Goal: Use online tool/utility: Utilize a website feature to perform a specific function

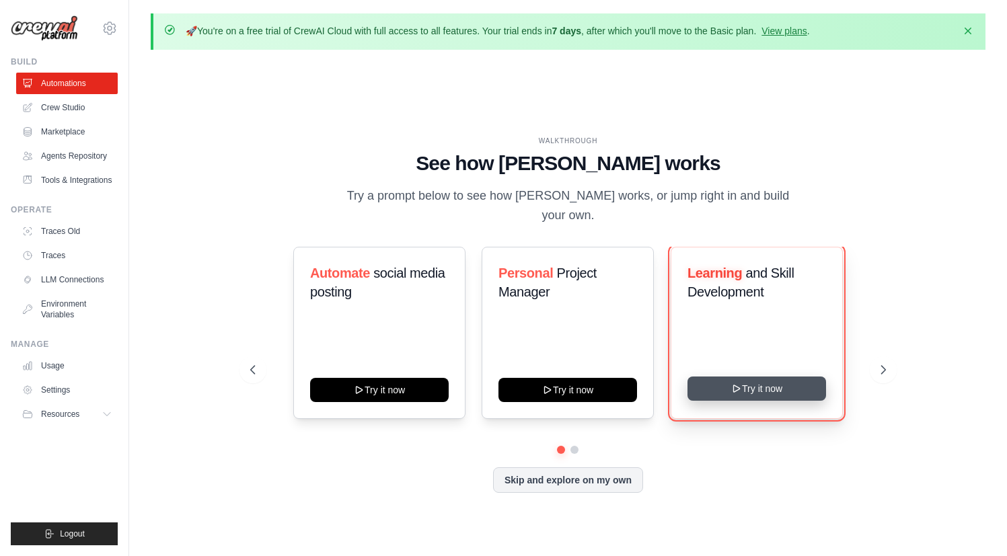
click at [756, 382] on button "Try it now" at bounding box center [757, 389] width 139 height 24
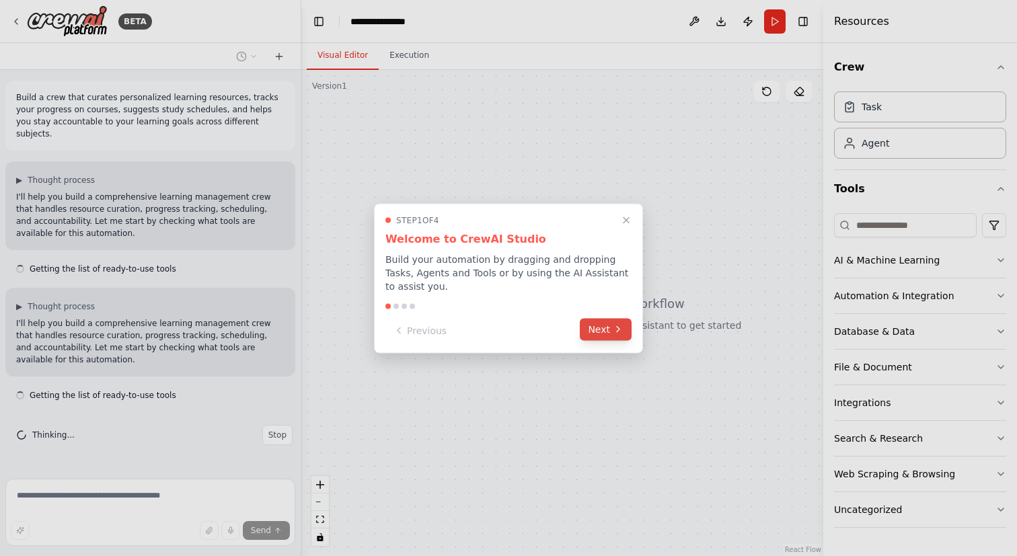
click at [593, 328] on button "Next" at bounding box center [606, 329] width 52 height 22
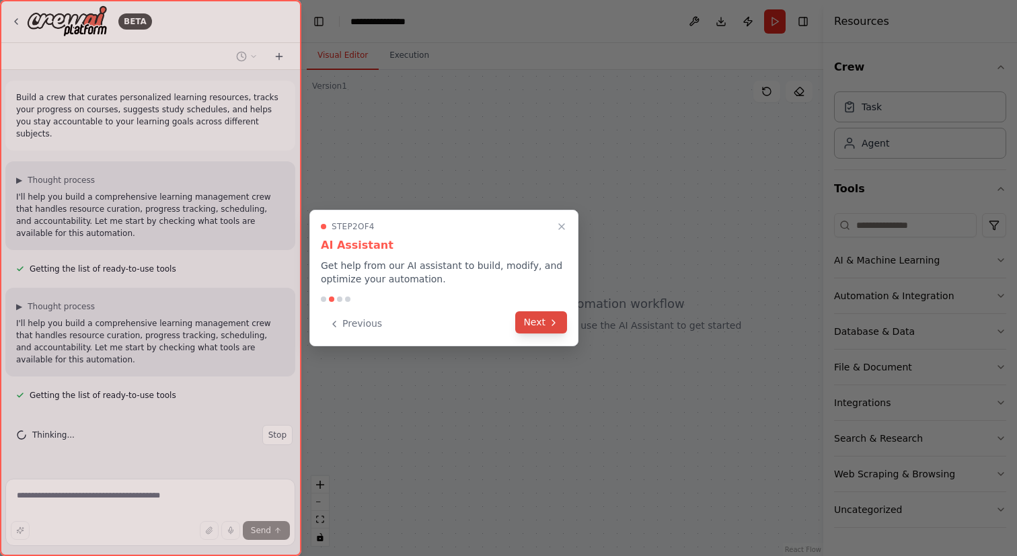
click at [538, 333] on button "Next" at bounding box center [541, 322] width 52 height 22
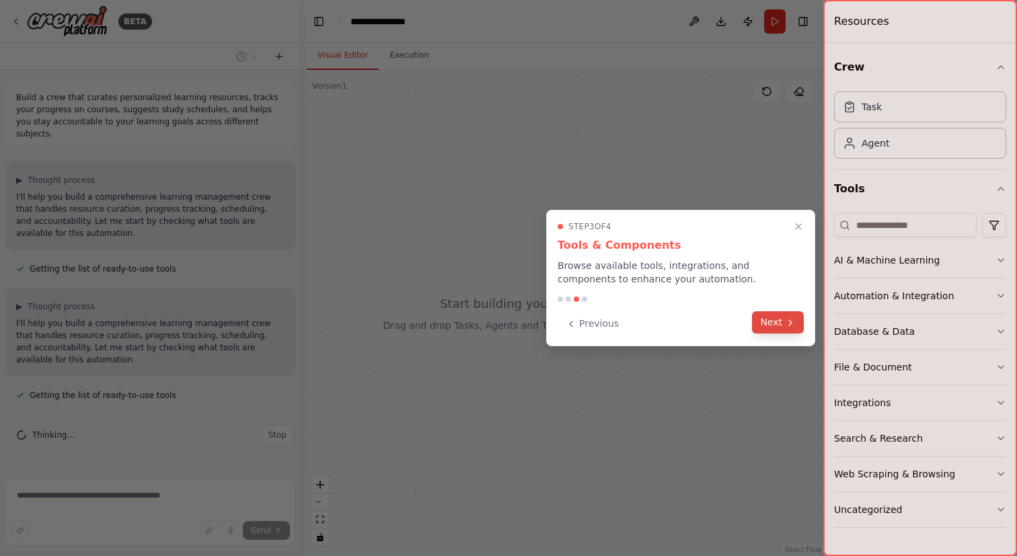
click at [799, 322] on button "Next" at bounding box center [778, 322] width 52 height 22
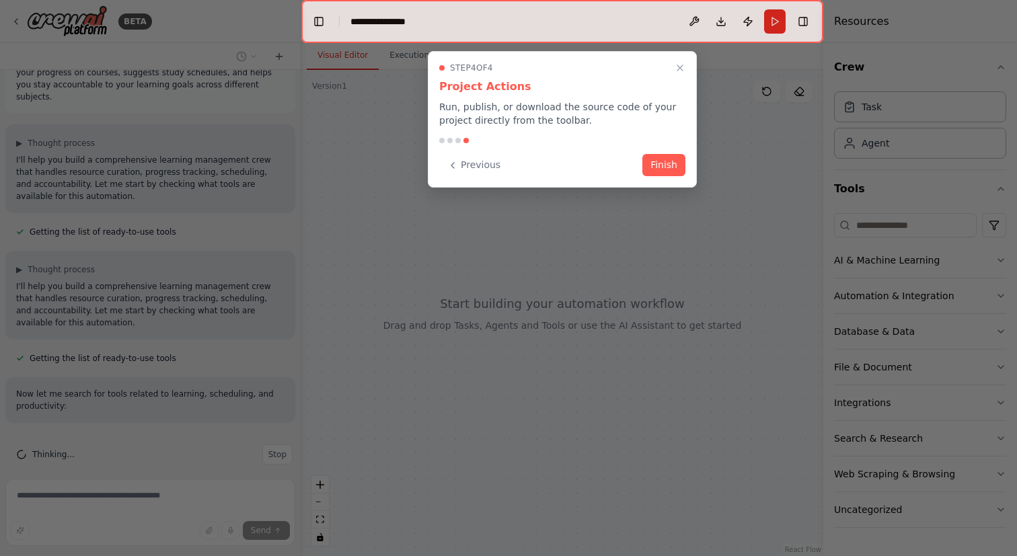
scroll to position [64, 0]
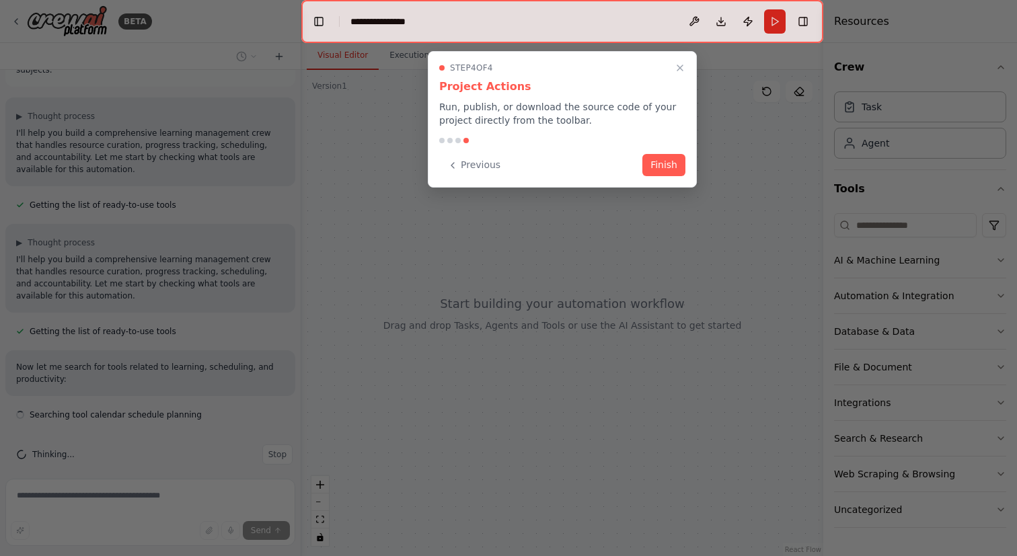
click at [658, 177] on div "Step 4 of 4 Project Actions Run, publish, or download the source code of your p…" at bounding box center [562, 119] width 269 height 137
click at [661, 170] on button "Finish" at bounding box center [663, 164] width 43 height 22
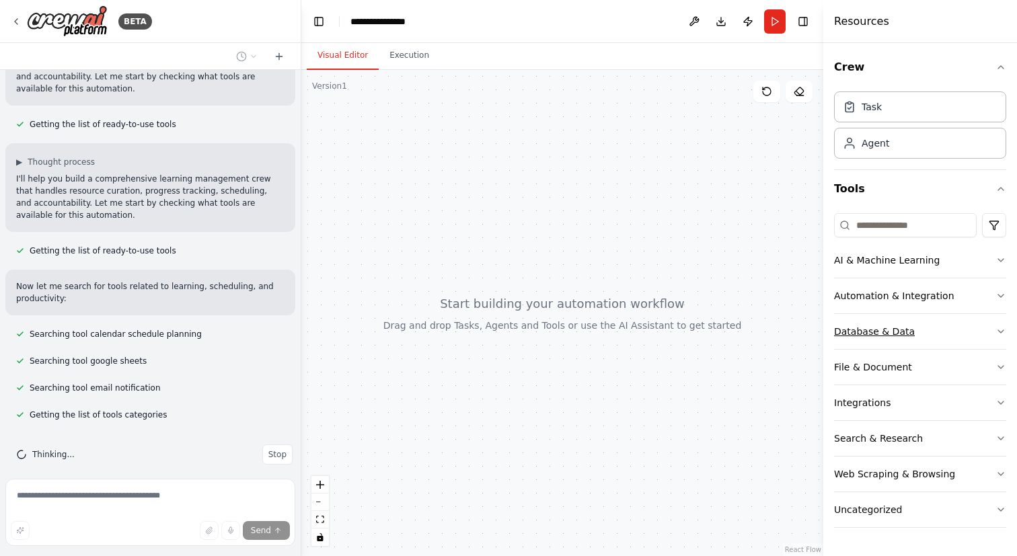
scroll to position [172, 0]
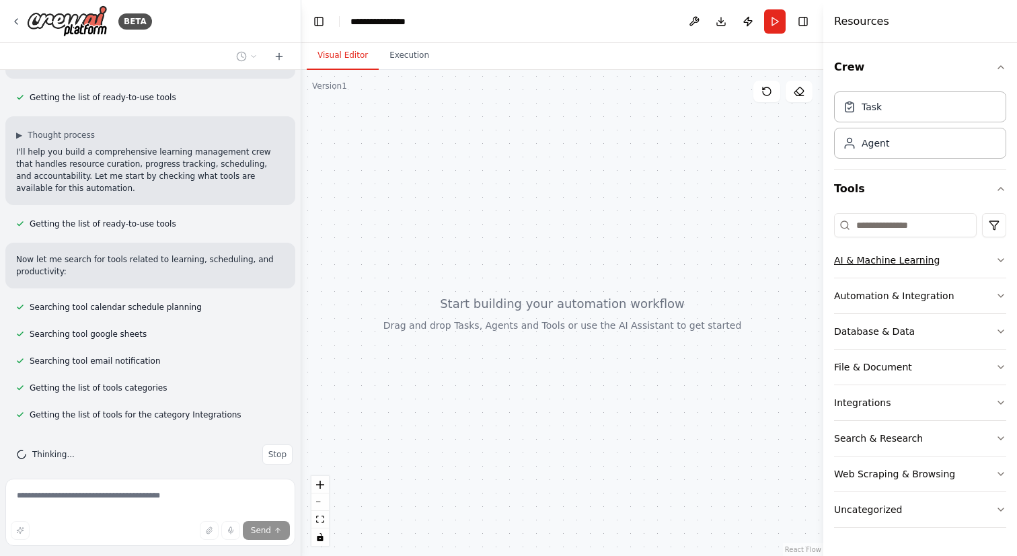
click at [916, 272] on button "AI & Machine Learning" at bounding box center [920, 260] width 172 height 35
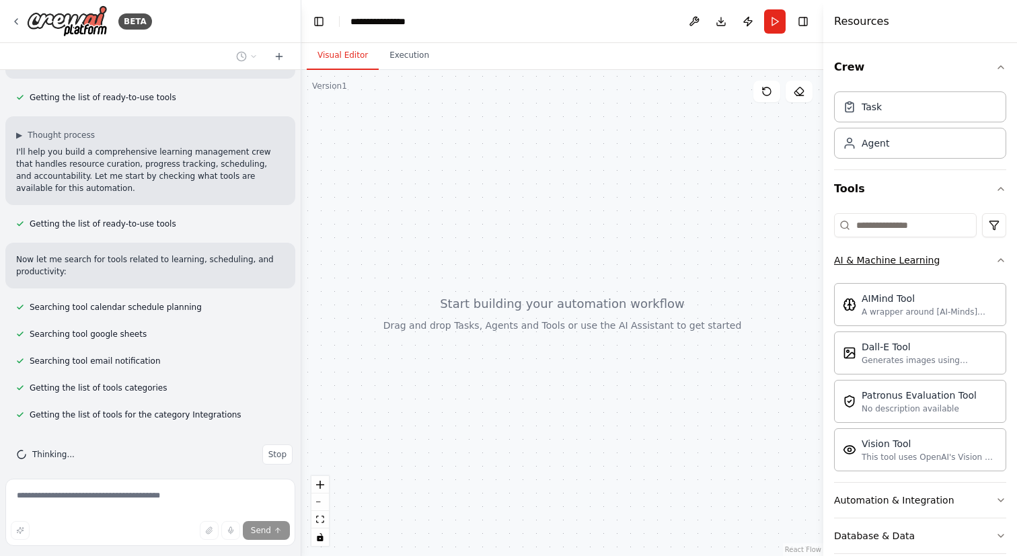
click at [953, 271] on button "AI & Machine Learning" at bounding box center [920, 260] width 172 height 35
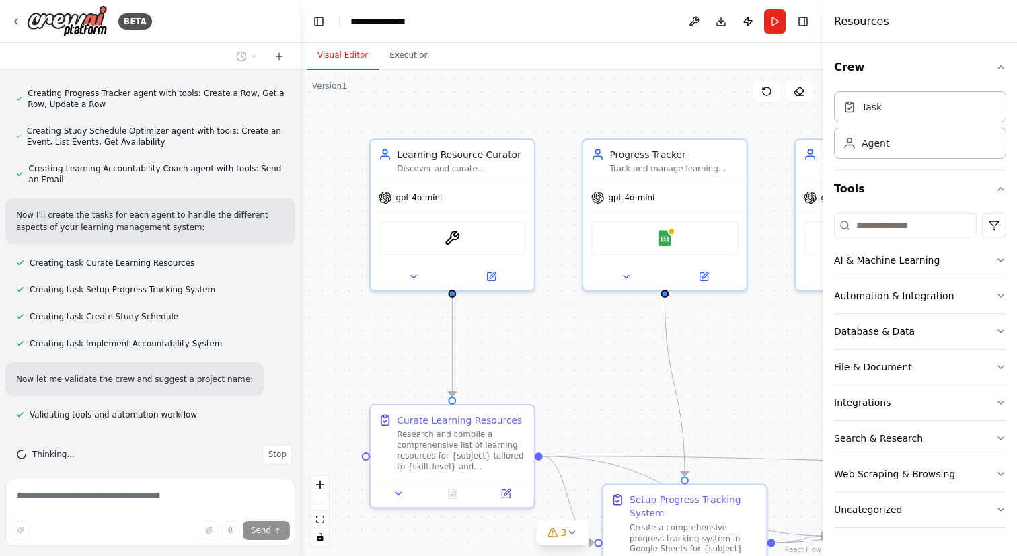
scroll to position [677, 0]
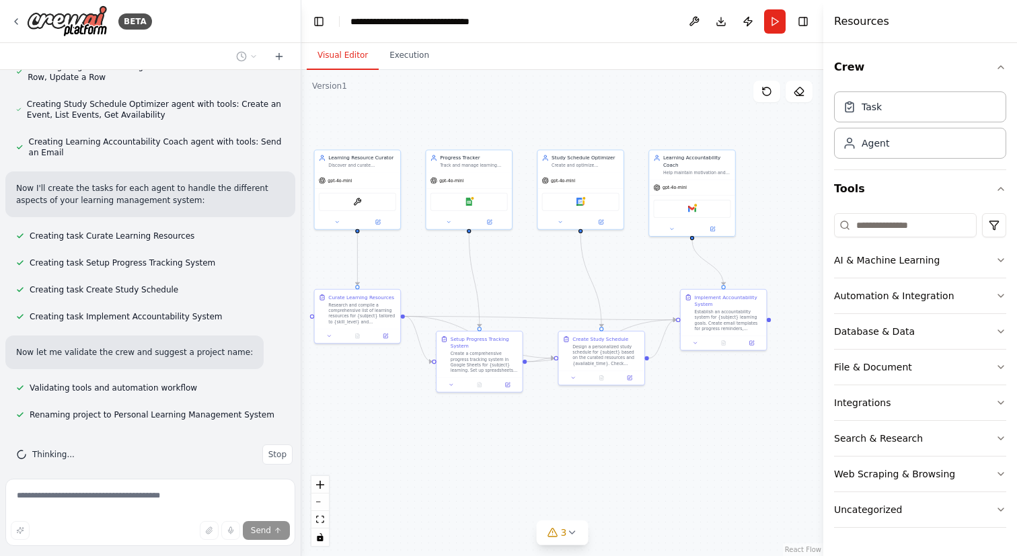
drag, startPoint x: 656, startPoint y: 375, endPoint x: 515, endPoint y: 296, distance: 161.7
click at [515, 296] on div ".deletable-edge-delete-btn { width: 20px; height: 20px; border: 0px solid #ffff…" at bounding box center [562, 313] width 522 height 486
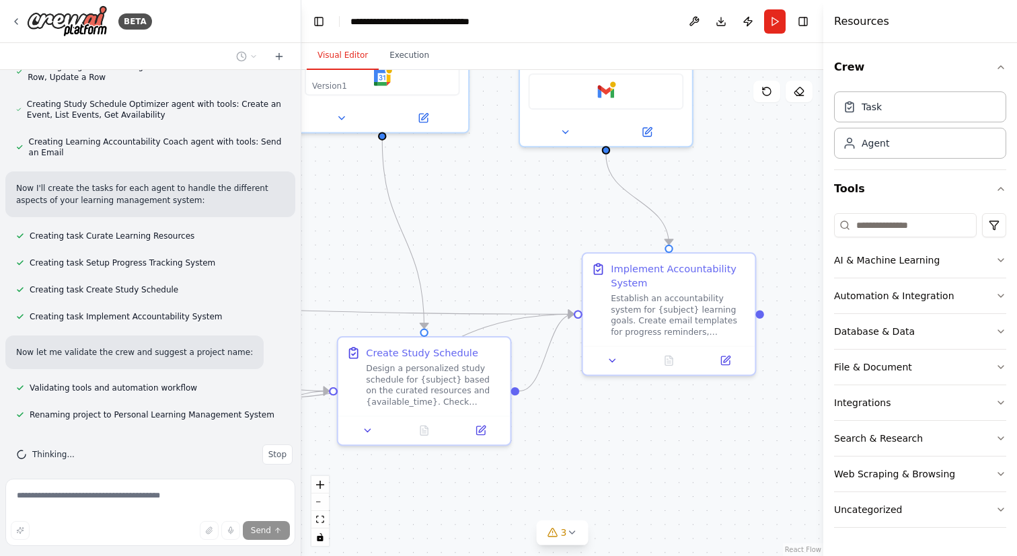
drag, startPoint x: 585, startPoint y: 328, endPoint x: 378, endPoint y: 328, distance: 207.2
click at [378, 328] on div ".deletable-edge-delete-btn { width: 20px; height: 20px; border: 0px solid #ffff…" at bounding box center [562, 313] width 522 height 486
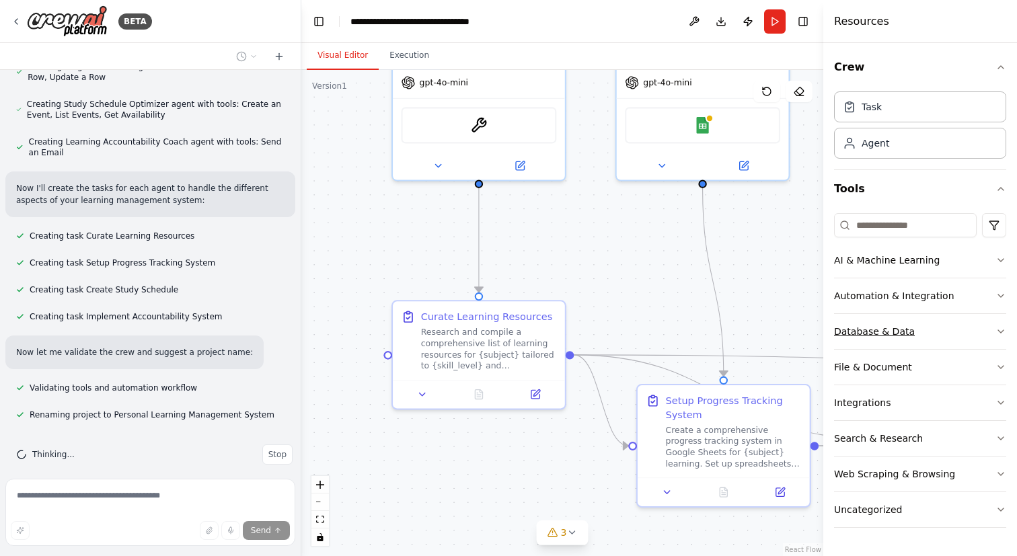
drag, startPoint x: 449, startPoint y: 278, endPoint x: 993, endPoint y: 325, distance: 545.6
click at [994, 325] on div "BETA Build a crew that curates personalized learning resources, tracks your pro…" at bounding box center [508, 278] width 1017 height 556
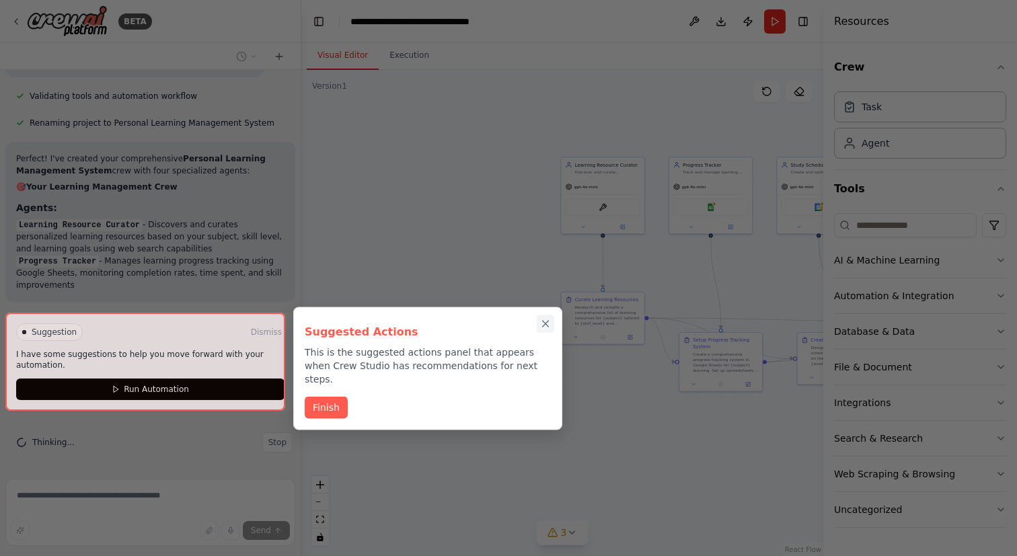
click at [547, 322] on icon "Close walkthrough" at bounding box center [546, 324] width 6 height 6
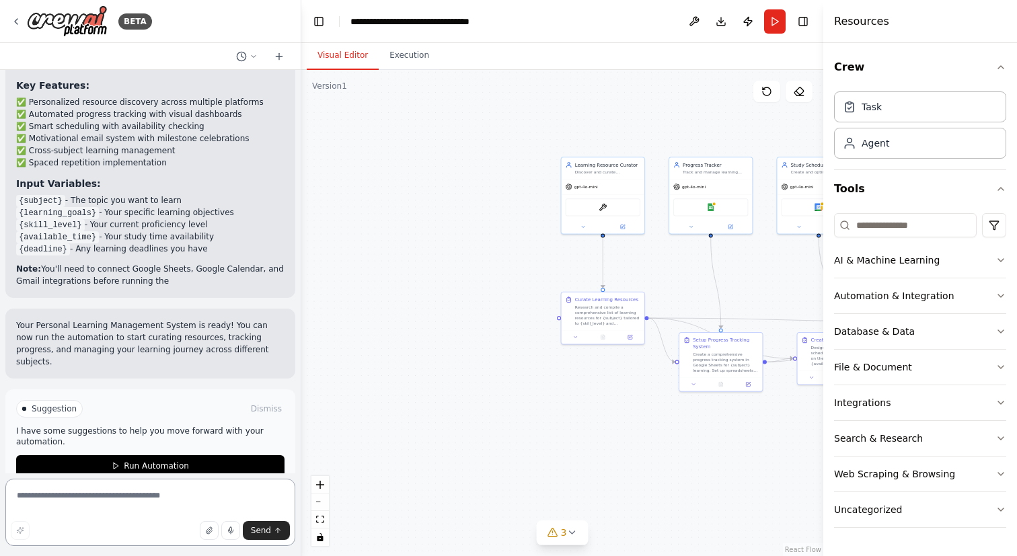
scroll to position [1397, 0]
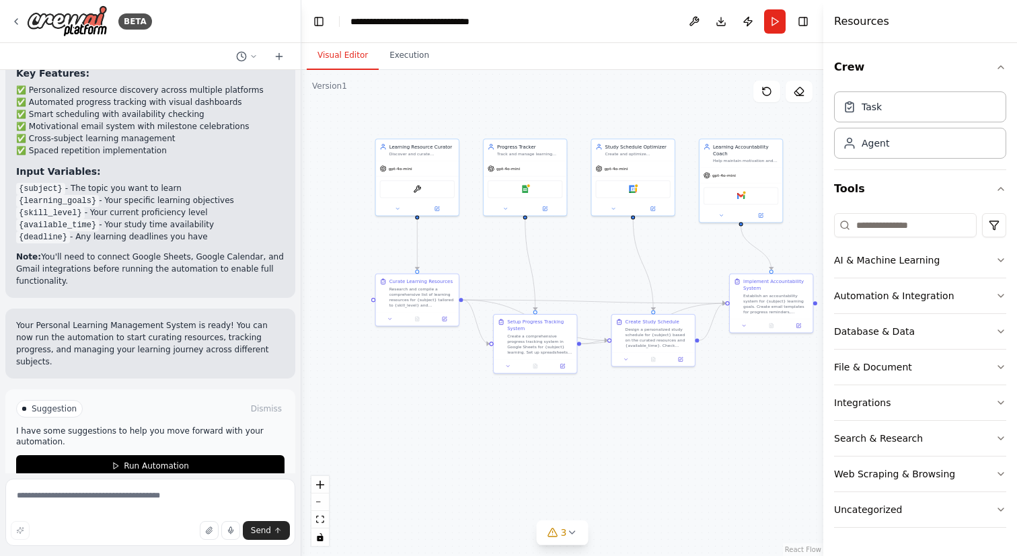
drag, startPoint x: 496, startPoint y: 353, endPoint x: 317, endPoint y: 334, distance: 180.6
click at [317, 334] on div ".deletable-edge-delete-btn { width: 20px; height: 20px; border: 0px solid #ffff…" at bounding box center [562, 313] width 522 height 486
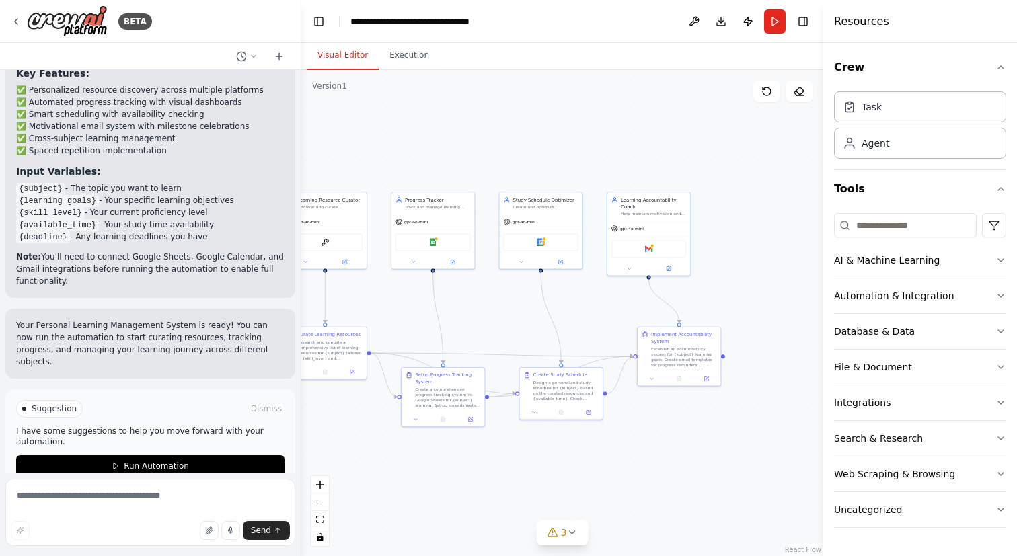
drag, startPoint x: 684, startPoint y: 264, endPoint x: 593, endPoint y: 318, distance: 105.8
click at [593, 318] on div ".deletable-edge-delete-btn { width: 20px; height: 20px; border: 0px solid #ffff…" at bounding box center [562, 313] width 522 height 486
click at [901, 258] on div "AI & Machine Learning" at bounding box center [887, 260] width 106 height 13
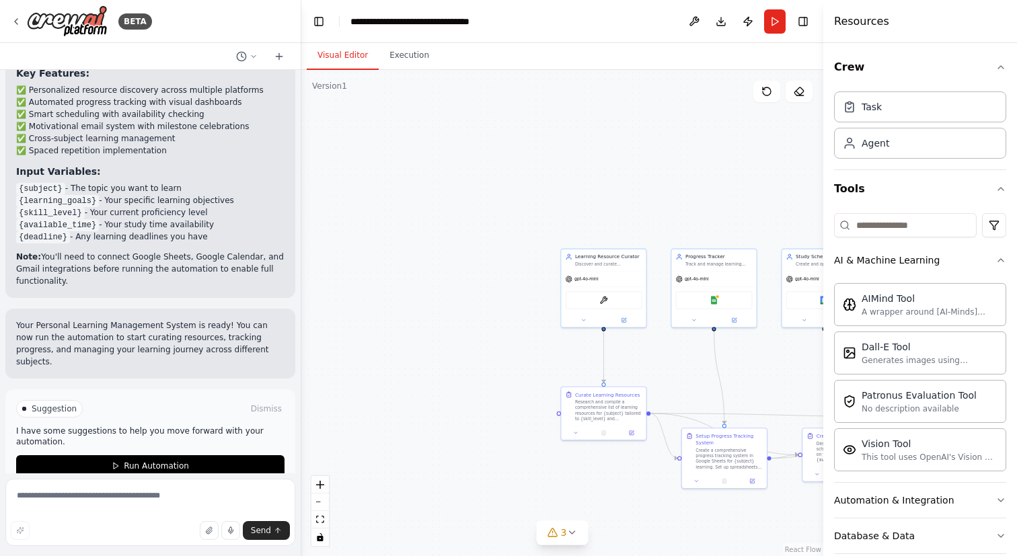
drag, startPoint x: 381, startPoint y: 299, endPoint x: 653, endPoint y: 359, distance: 278.3
click at [653, 360] on div ".deletable-edge-delete-btn { width: 20px; height: 20px; border: 0px solid #ffff…" at bounding box center [562, 313] width 522 height 486
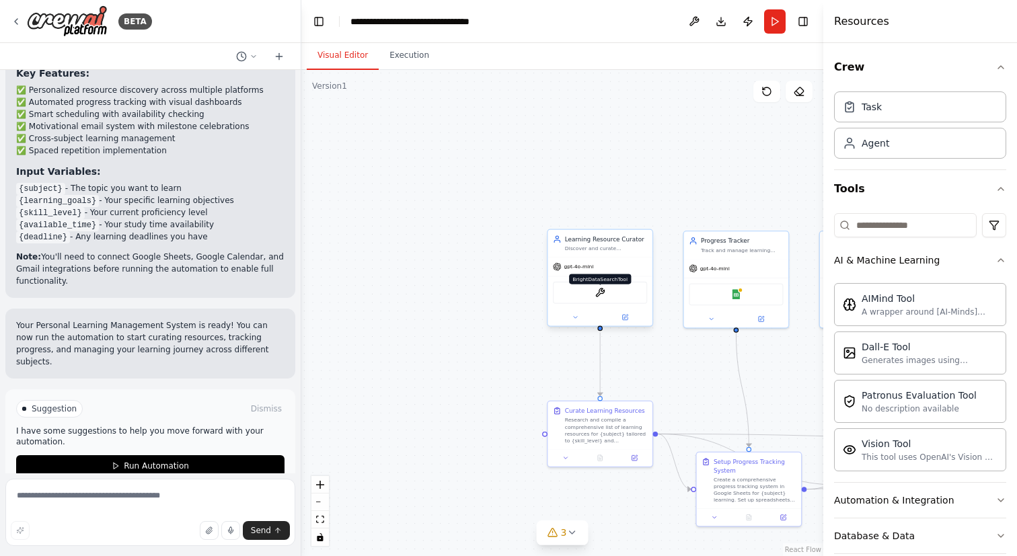
click at [595, 295] on img at bounding box center [600, 293] width 10 height 10
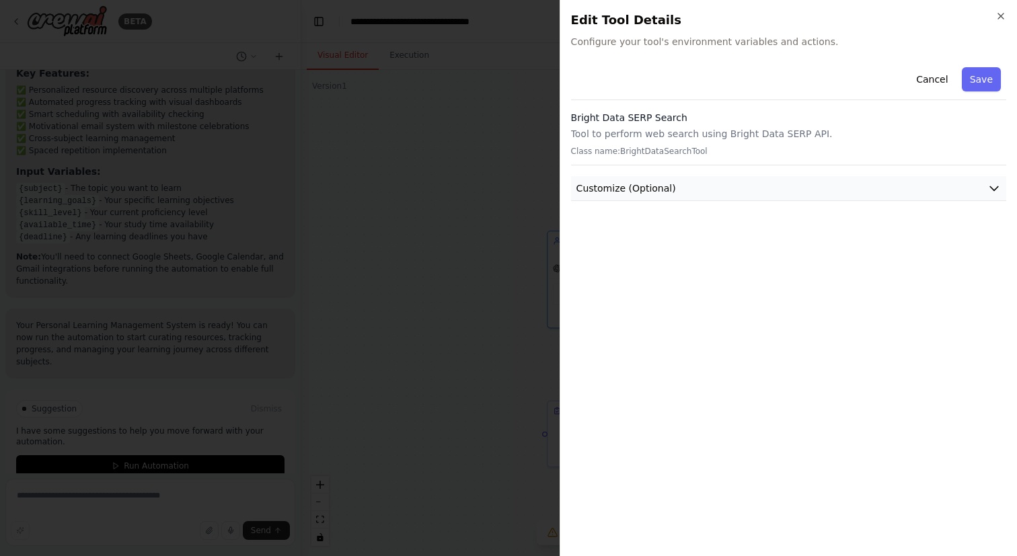
click at [651, 190] on span "Customize (Optional)" at bounding box center [627, 188] width 100 height 13
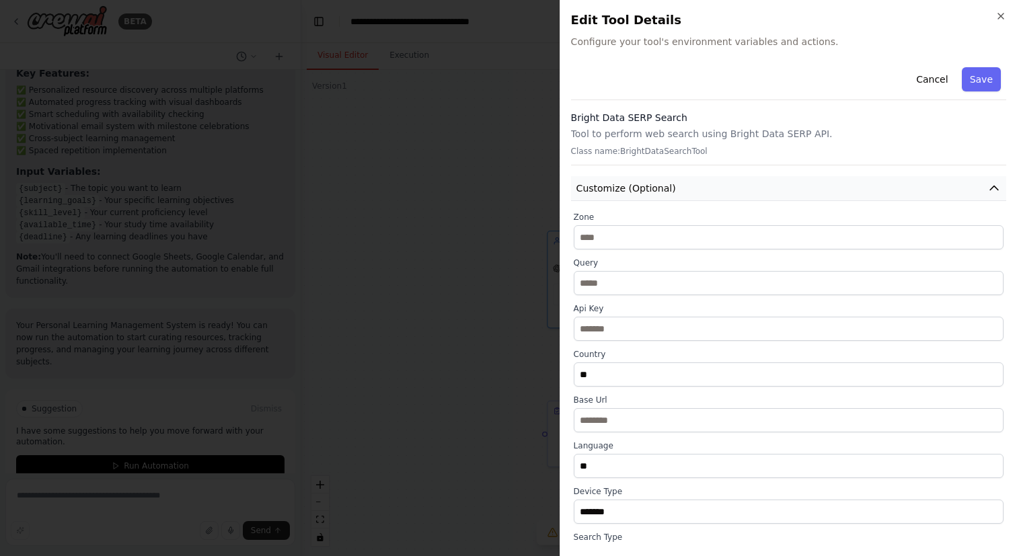
click at [661, 187] on span "Customize (Optional)" at bounding box center [627, 188] width 100 height 13
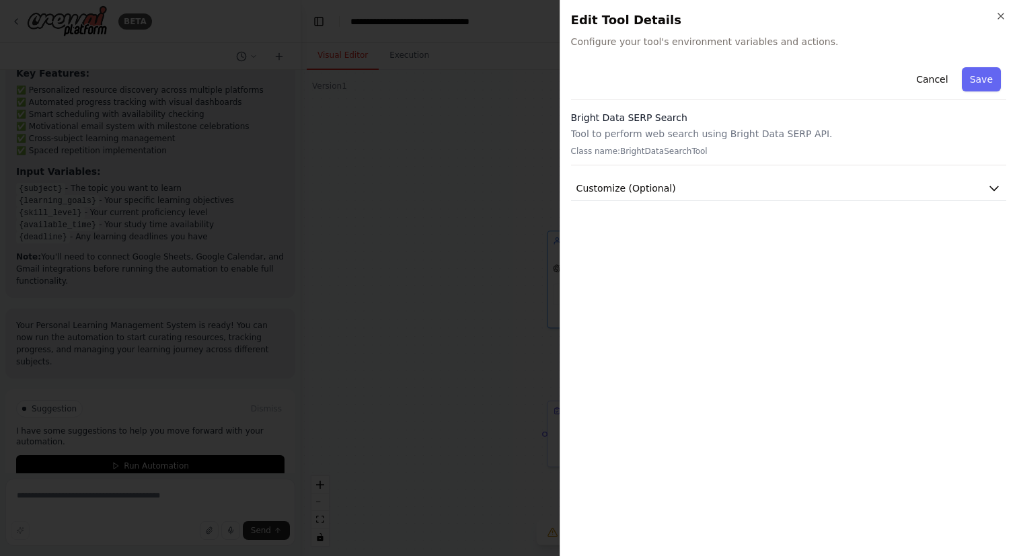
click at [734, 167] on div "Cancel Save Bright Data SERP Search Tool to perform web search using Bright Dat…" at bounding box center [788, 131] width 435 height 139
click at [723, 186] on button "Customize (Optional)" at bounding box center [788, 188] width 435 height 25
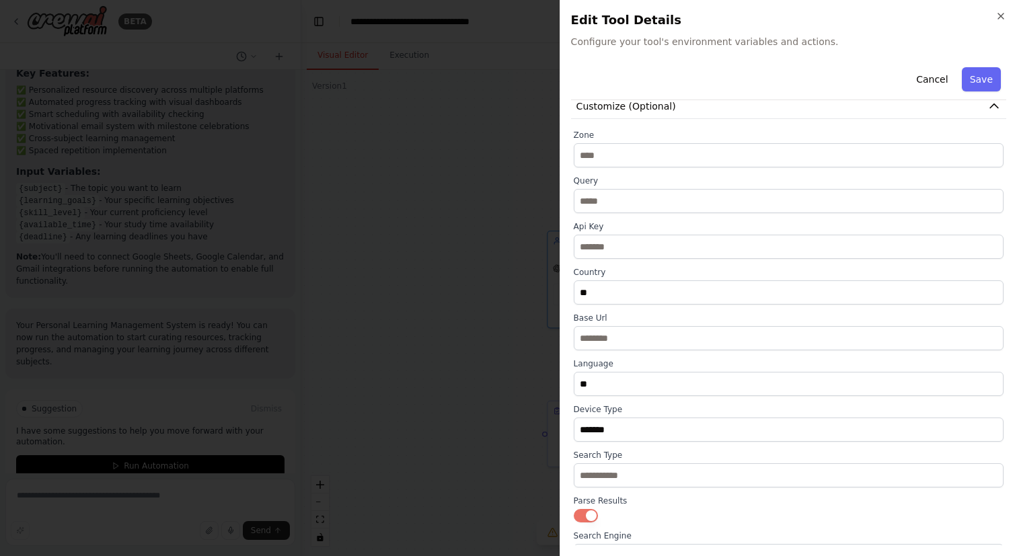
scroll to position [0, 0]
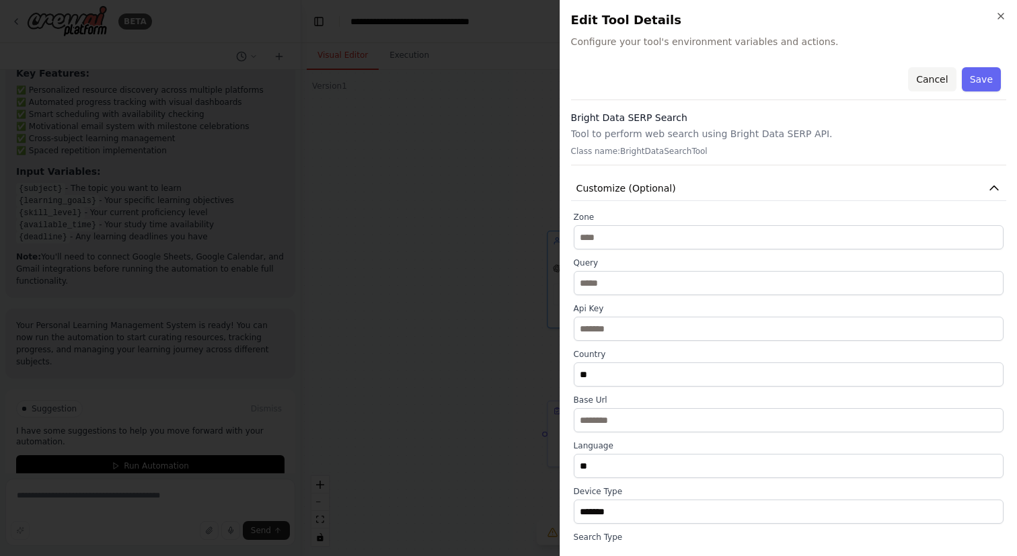
click at [917, 82] on button "Cancel" at bounding box center [932, 79] width 48 height 24
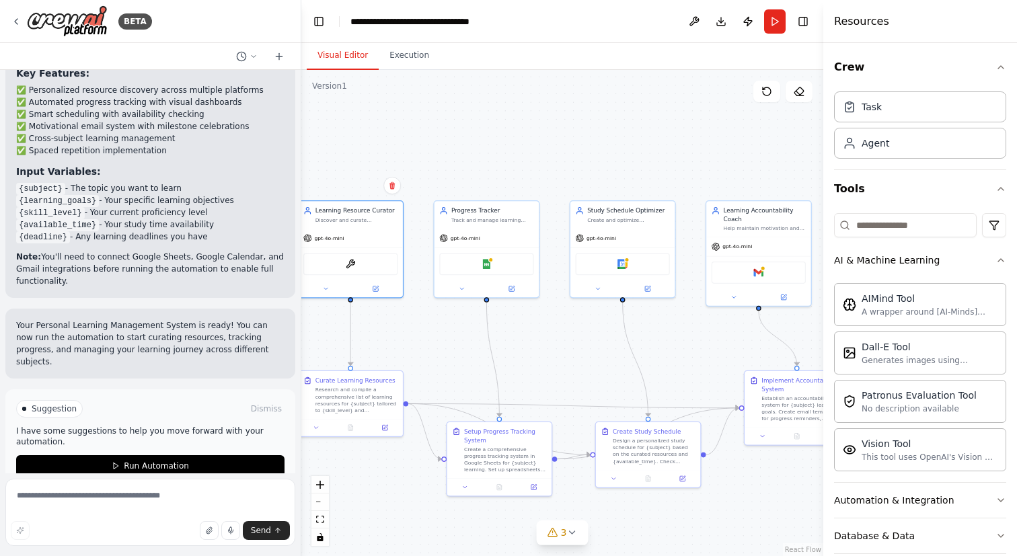
drag, startPoint x: 679, startPoint y: 211, endPoint x: 497, endPoint y: 178, distance: 184.5
click at [498, 178] on div ".deletable-edge-delete-btn { width: 20px; height: 20px; border: 0px solid #ffff…" at bounding box center [562, 313] width 522 height 486
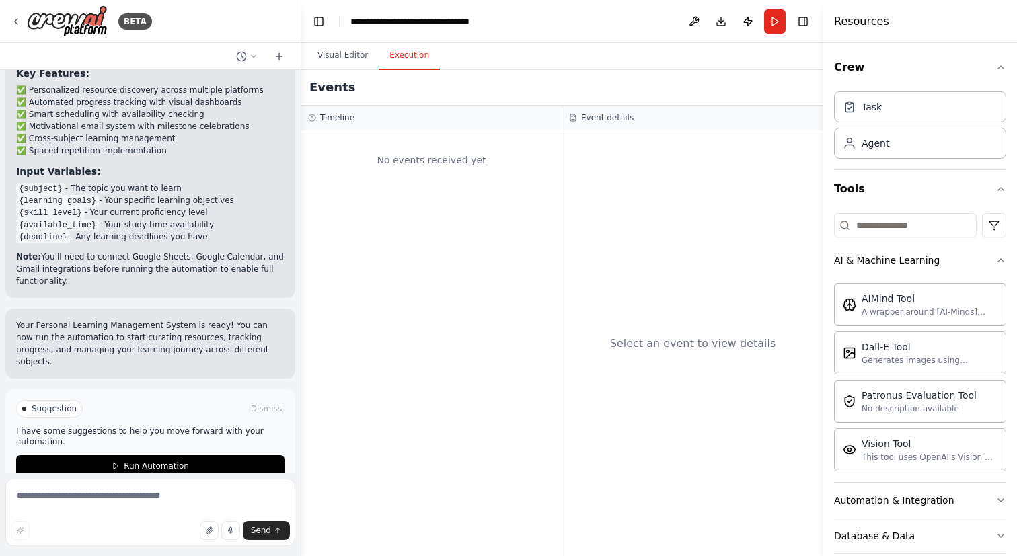
click at [408, 48] on button "Execution" at bounding box center [409, 56] width 61 height 28
click at [344, 59] on button "Visual Editor" at bounding box center [343, 56] width 72 height 28
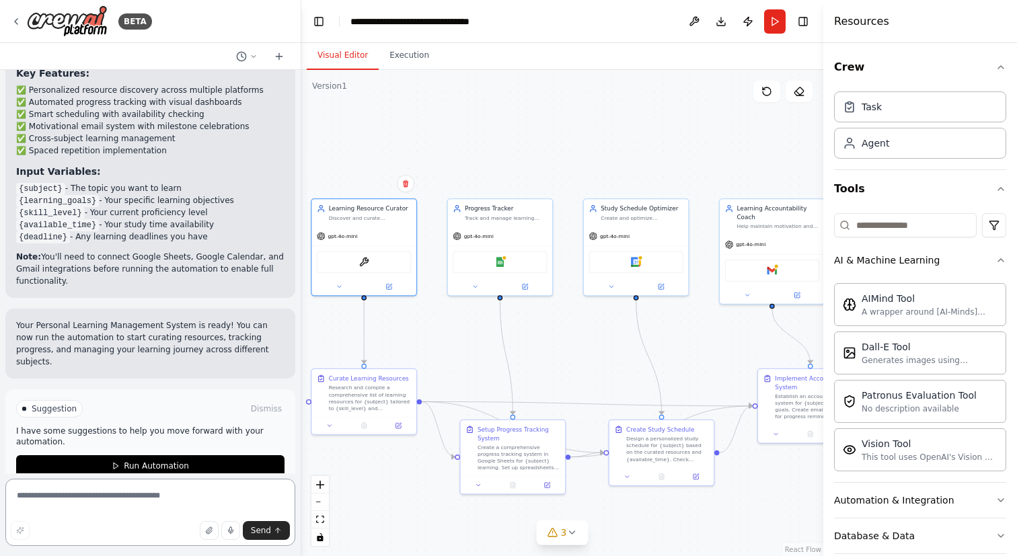
click at [91, 507] on textarea at bounding box center [150, 512] width 290 height 67
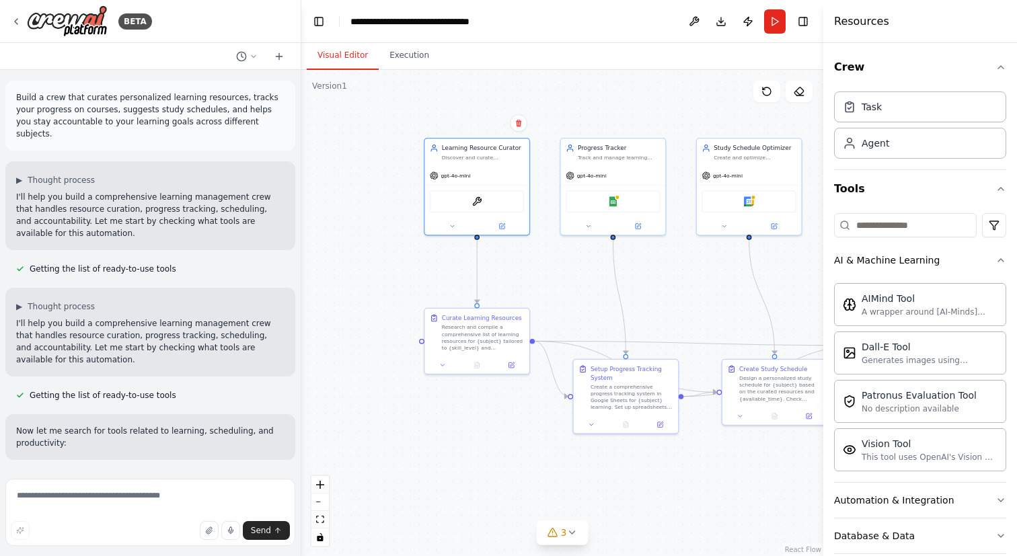
drag, startPoint x: 526, startPoint y: 359, endPoint x: 638, endPoint y: 297, distance: 127.4
click at [639, 298] on div ".deletable-edge-delete-btn { width: 20px; height: 20px; border: 0px solid #ffff…" at bounding box center [562, 313] width 522 height 486
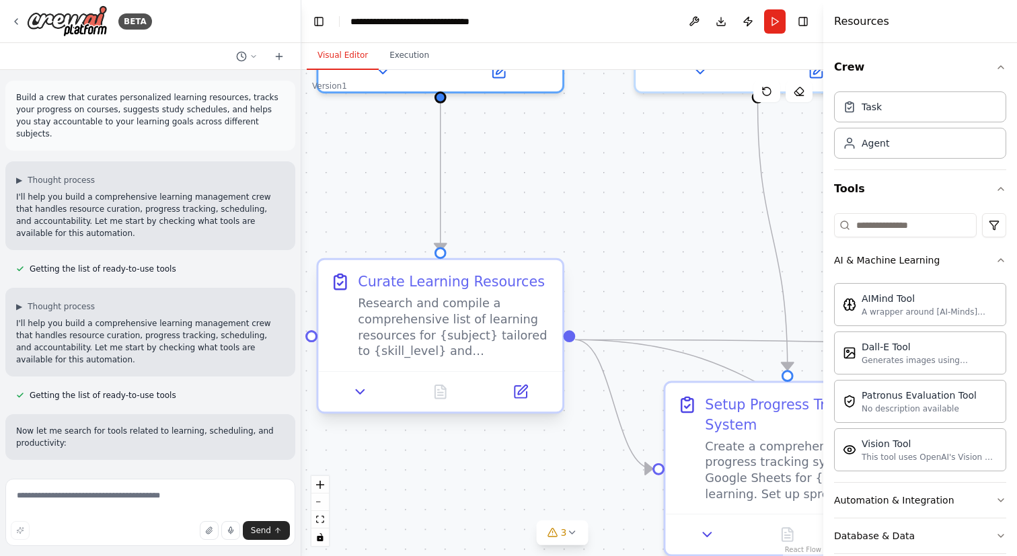
click at [431, 325] on div "Research and compile a comprehensive list of learning resources for {subject} t…" at bounding box center [454, 327] width 192 height 63
click at [493, 351] on div "Research and compile a comprehensive list of learning resources for {subject} t…" at bounding box center [454, 327] width 192 height 63
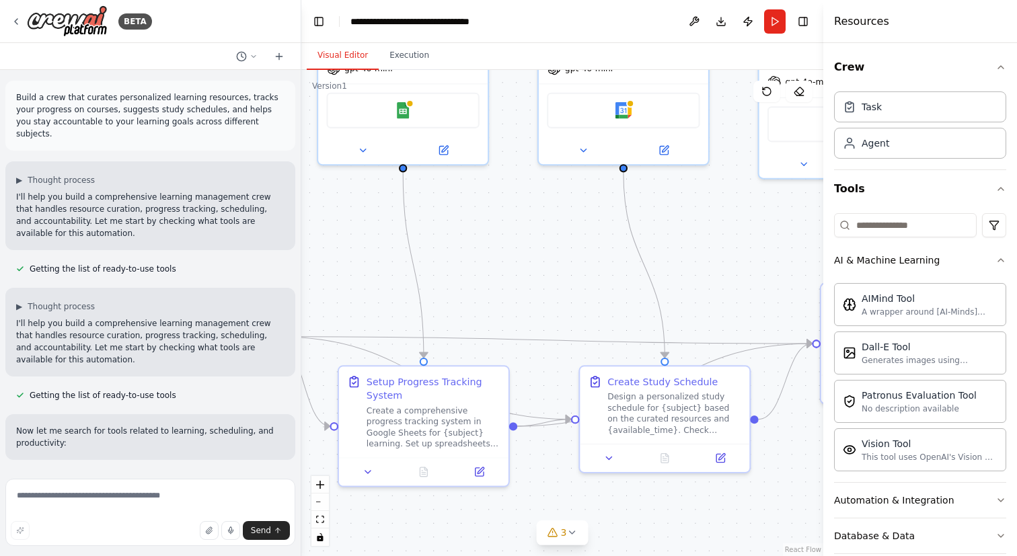
drag, startPoint x: 765, startPoint y: 268, endPoint x: 480, endPoint y: 265, distance: 284.6
click at [480, 265] on div ".deletable-edge-delete-btn { width: 20px; height: 20px; border: 0px solid #ffff…" at bounding box center [562, 313] width 522 height 486
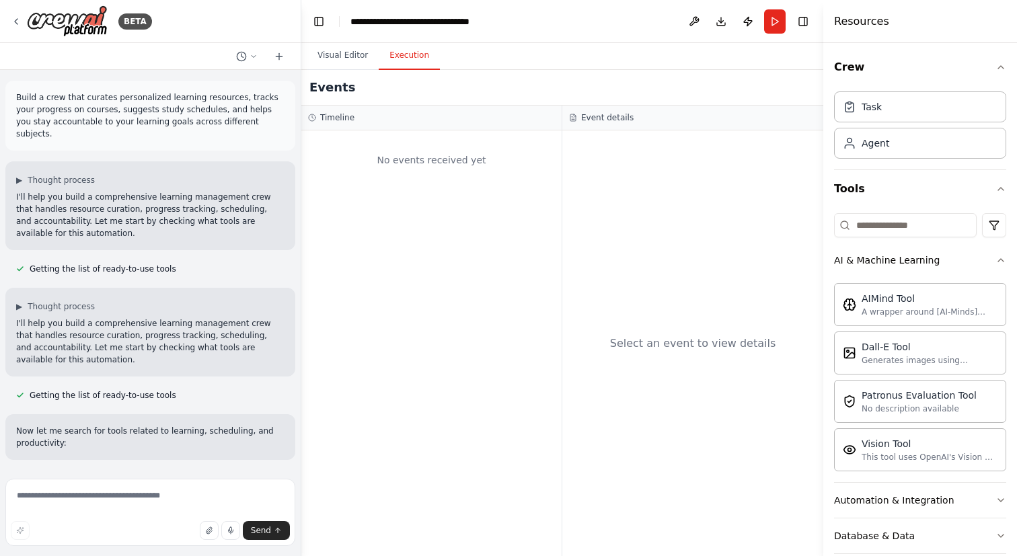
click at [392, 64] on button "Execution" at bounding box center [409, 56] width 61 height 28
click at [363, 60] on button "Visual Editor" at bounding box center [343, 56] width 72 height 28
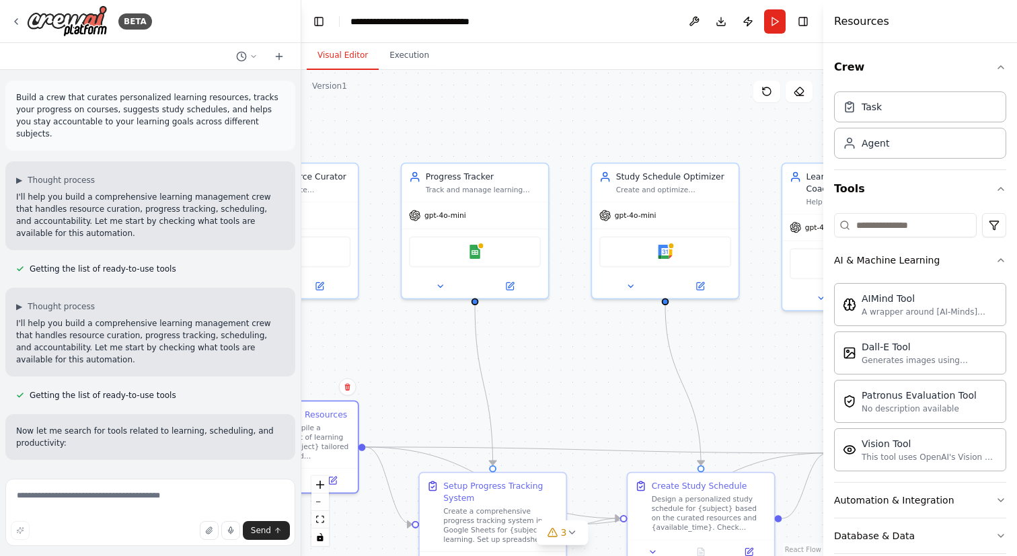
drag, startPoint x: 602, startPoint y: 266, endPoint x: 648, endPoint y: 410, distance: 151.1
click at [649, 410] on div ".deletable-edge-delete-btn { width: 20px; height: 20px; border: 0px solid #ffff…" at bounding box center [562, 313] width 522 height 486
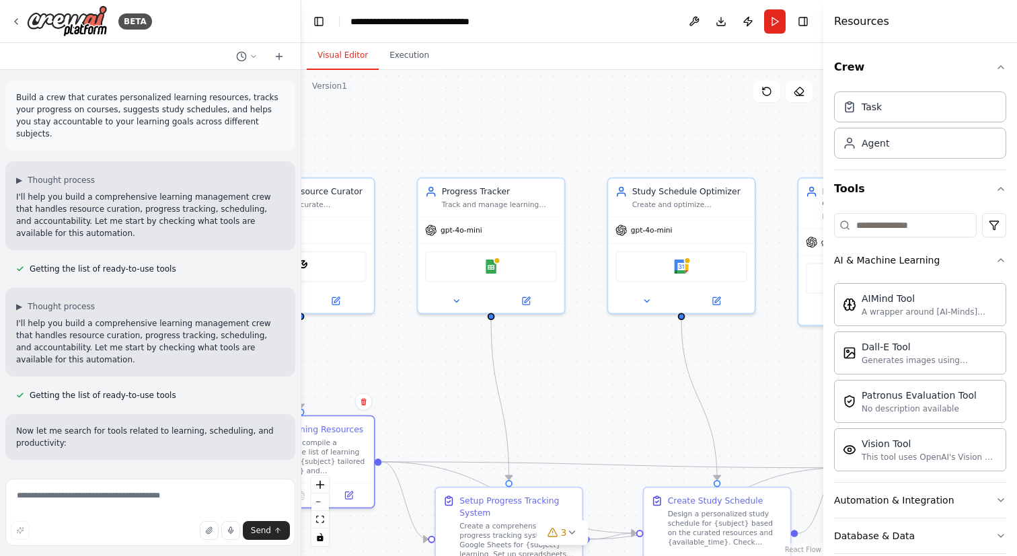
drag, startPoint x: 638, startPoint y: 410, endPoint x: 771, endPoint y: 402, distance: 132.7
click at [771, 402] on div ".deletable-edge-delete-btn { width: 20px; height: 20px; border: 0px solid #ffff…" at bounding box center [562, 313] width 522 height 486
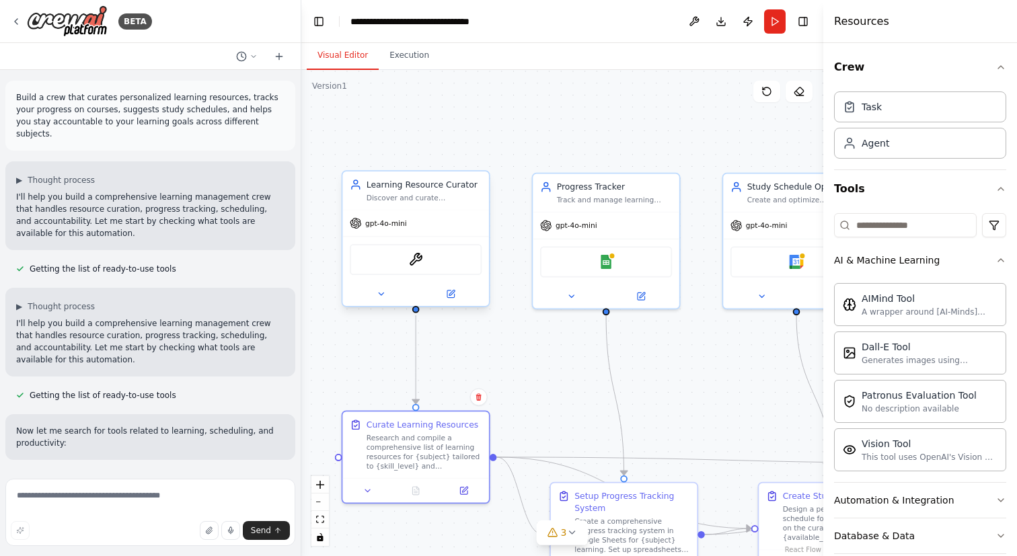
click at [425, 226] on div "gpt-4o-mini" at bounding box center [415, 224] width 147 height 26
click at [411, 224] on div "gpt-4o-mini" at bounding box center [415, 224] width 147 height 26
click at [449, 293] on icon at bounding box center [450, 294] width 7 height 7
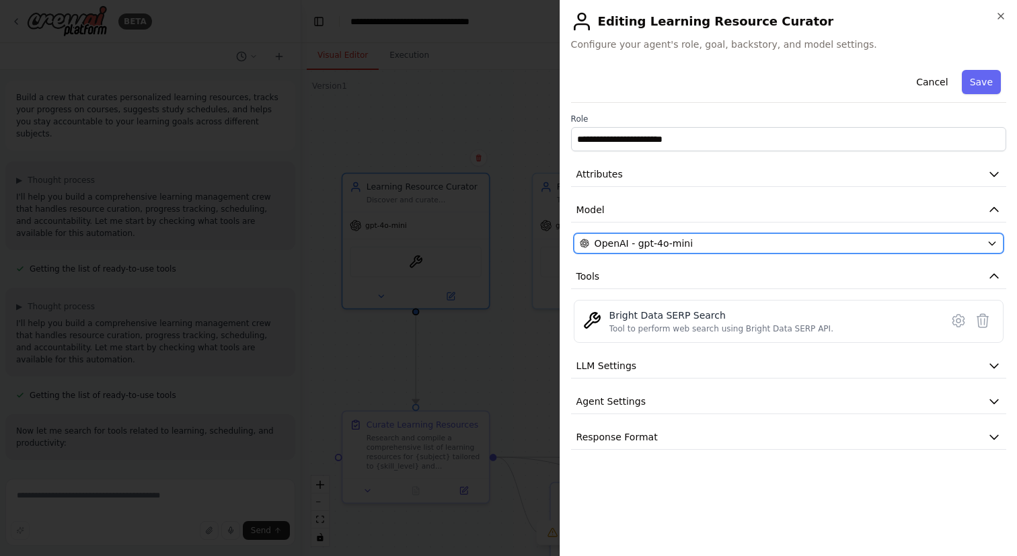
click at [730, 244] on div "OpenAI - gpt-4o-mini" at bounding box center [781, 243] width 402 height 13
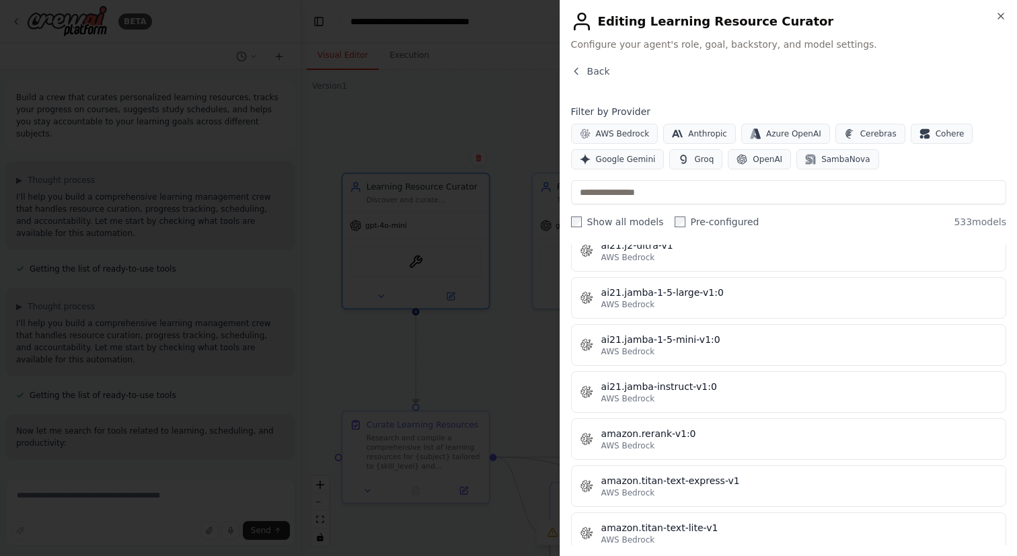
scroll to position [712, 0]
click at [579, 79] on div "Back" at bounding box center [788, 77] width 435 height 24
click at [578, 72] on icon "button" at bounding box center [576, 71] width 11 height 11
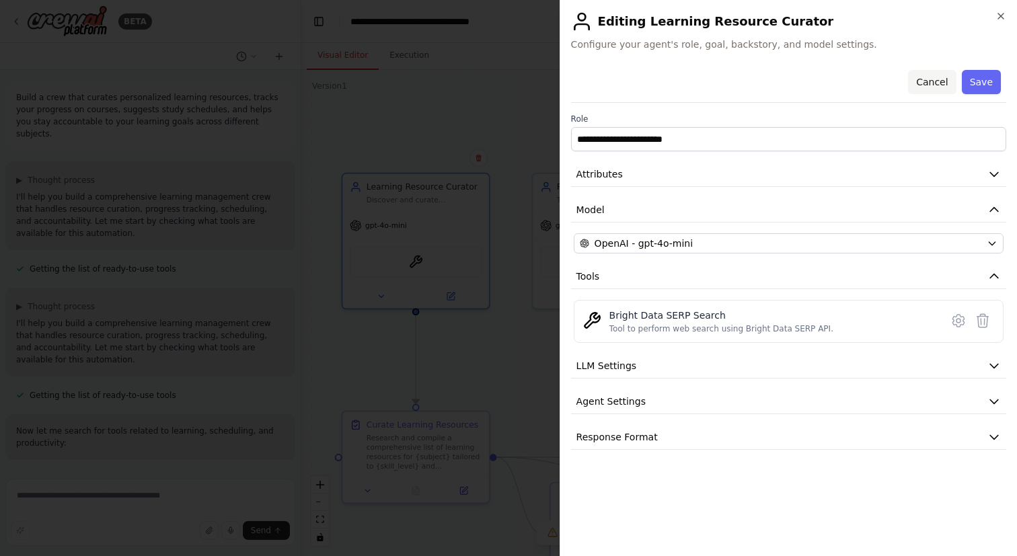
click at [926, 84] on button "Cancel" at bounding box center [932, 82] width 48 height 24
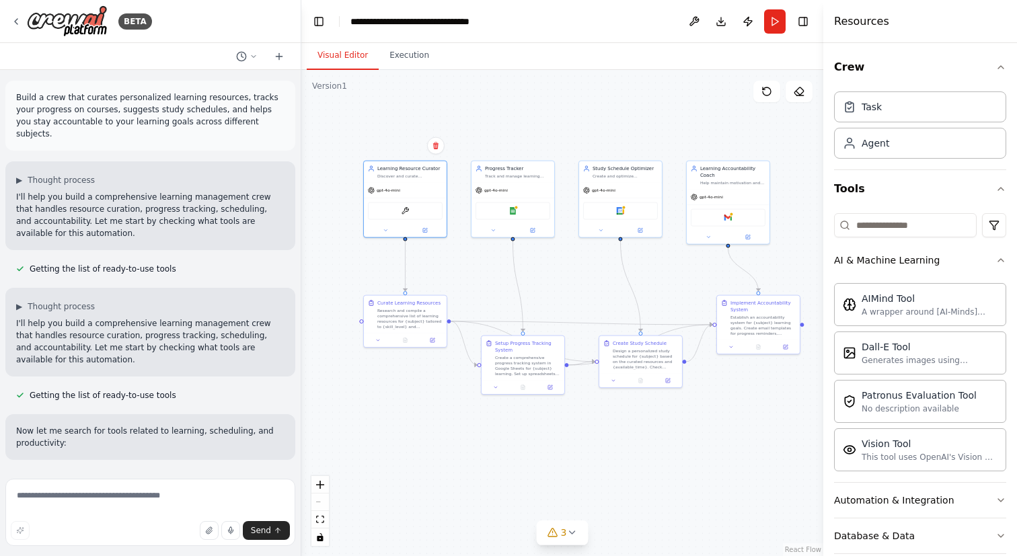
drag, startPoint x: 492, startPoint y: 384, endPoint x: 492, endPoint y: 281, distance: 102.9
click at [492, 281] on div ".deletable-edge-delete-btn { width: 20px; height: 20px; border: 0px solid #ffff…" at bounding box center [562, 313] width 522 height 486
click at [570, 538] on icon at bounding box center [571, 532] width 11 height 11
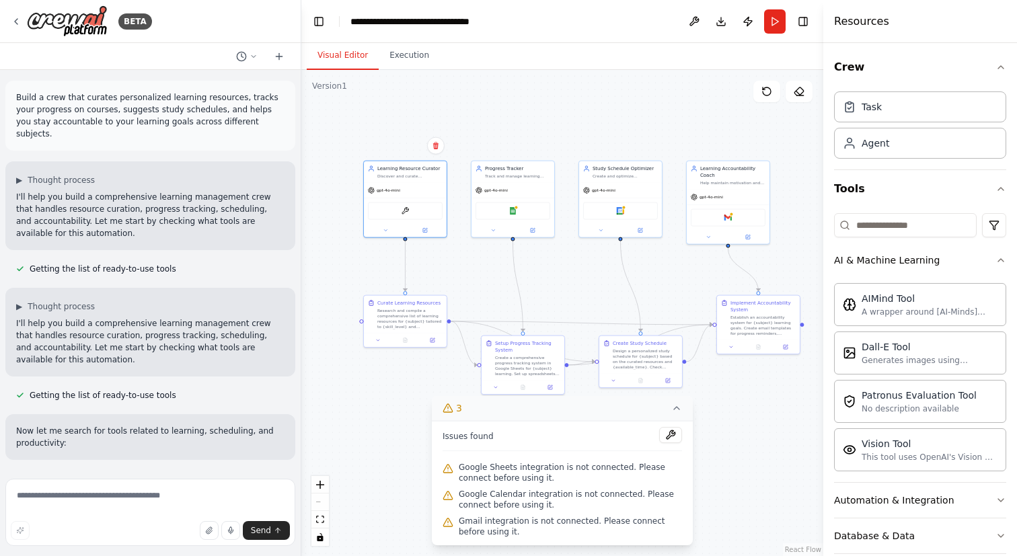
click at [668, 412] on button "3" at bounding box center [562, 408] width 261 height 25
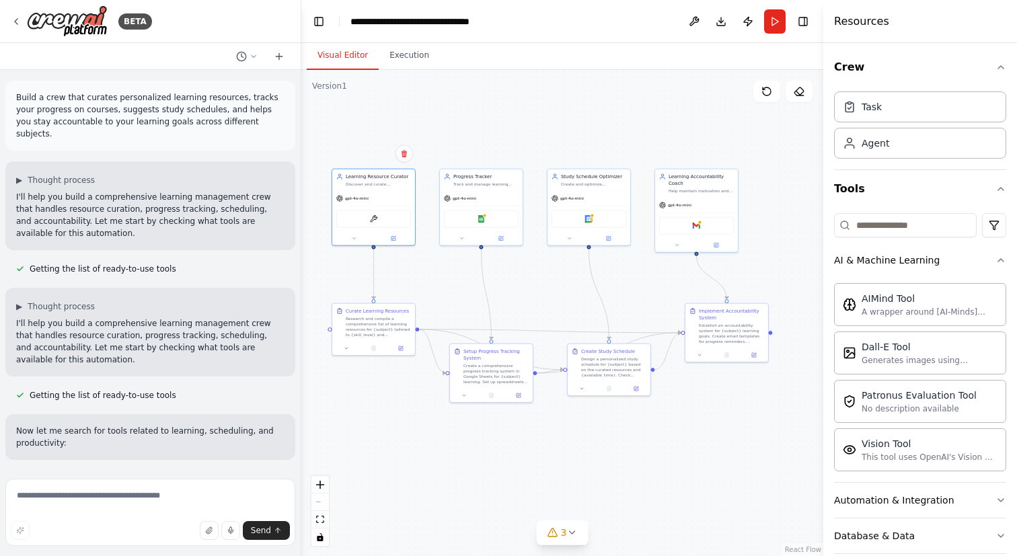
drag, startPoint x: 686, startPoint y: 426, endPoint x: 676, endPoint y: 422, distance: 10.9
click at [676, 422] on div ".deletable-edge-delete-btn { width: 20px; height: 20px; border: 0px solid #ffff…" at bounding box center [562, 313] width 522 height 486
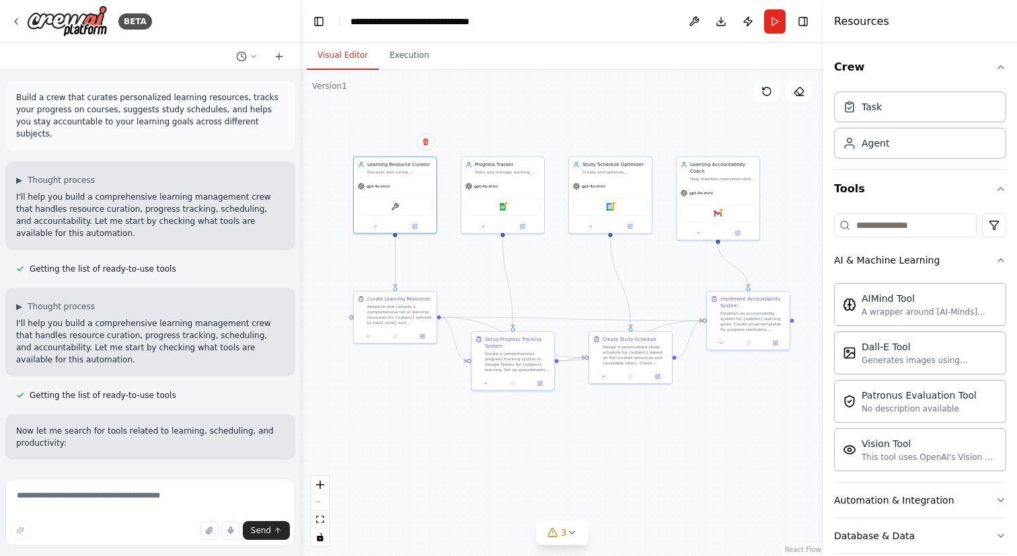
scroll to position [198, 0]
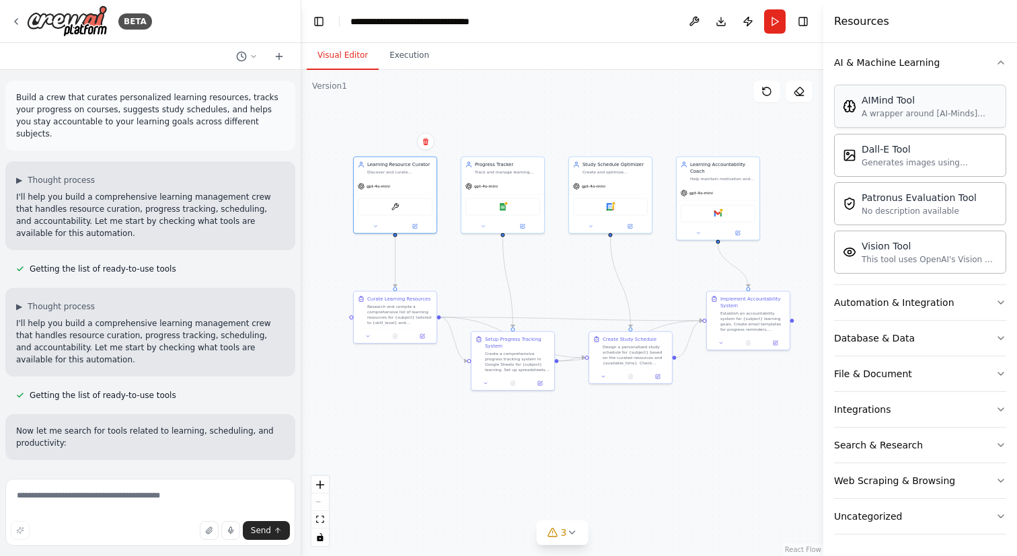
click at [955, 123] on div "AIMind Tool A wrapper around [AI-Minds](https://mindsdb.com/minds). Useful for …" at bounding box center [920, 106] width 172 height 43
drag, startPoint x: 941, startPoint y: 116, endPoint x: 675, endPoint y: 115, distance: 266.4
click at [620, 207] on img at bounding box center [617, 206] width 8 height 8
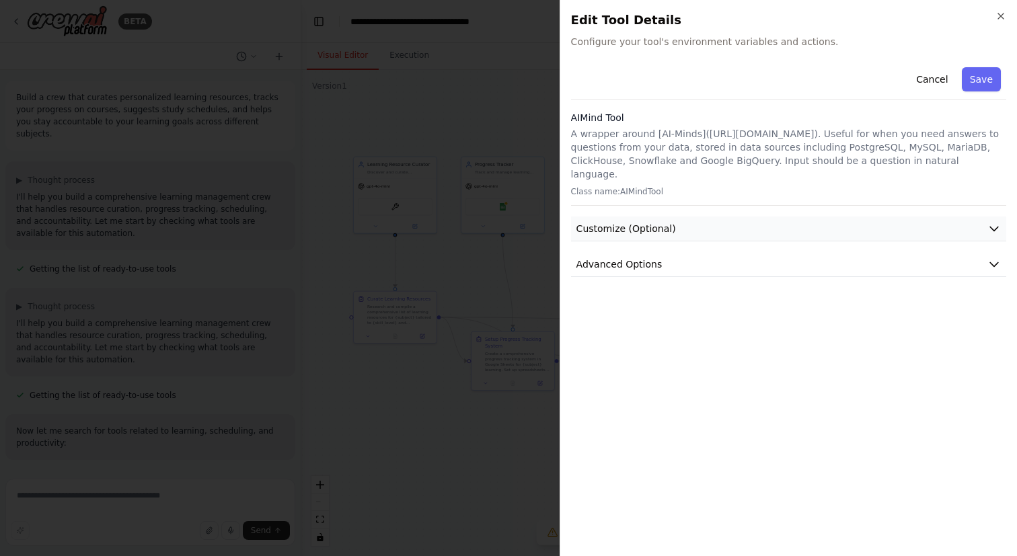
click at [671, 219] on button "Customize (Optional)" at bounding box center [788, 229] width 435 height 25
click at [644, 352] on button "Advanced Options" at bounding box center [788, 358] width 435 height 25
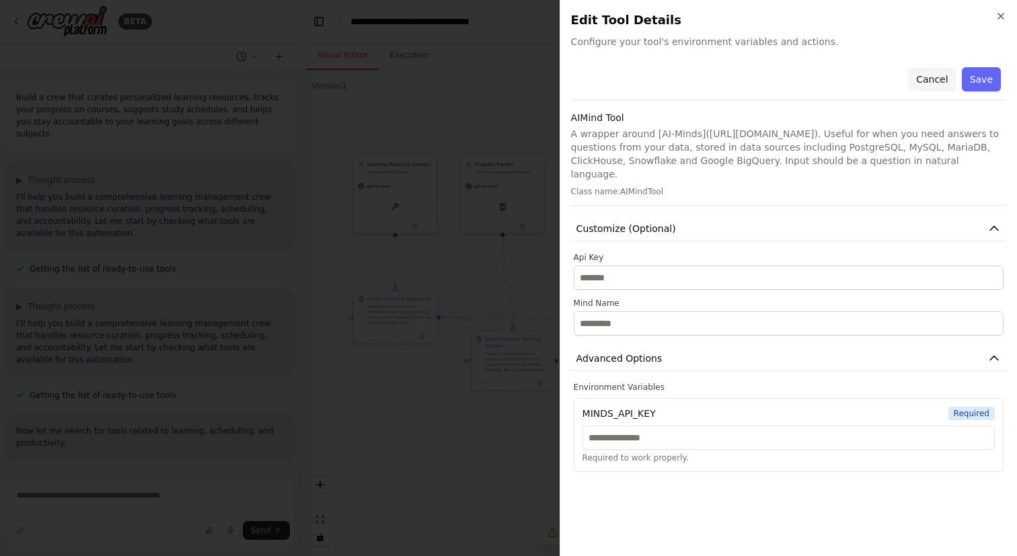
click at [924, 77] on button "Cancel" at bounding box center [932, 79] width 48 height 24
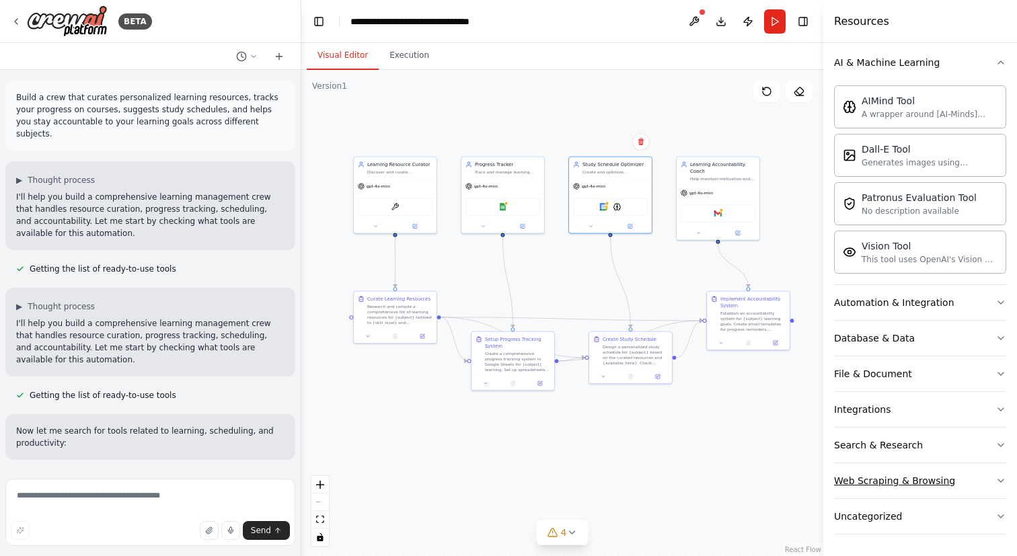
click at [943, 482] on div "Web Scraping & Browsing" at bounding box center [894, 480] width 121 height 13
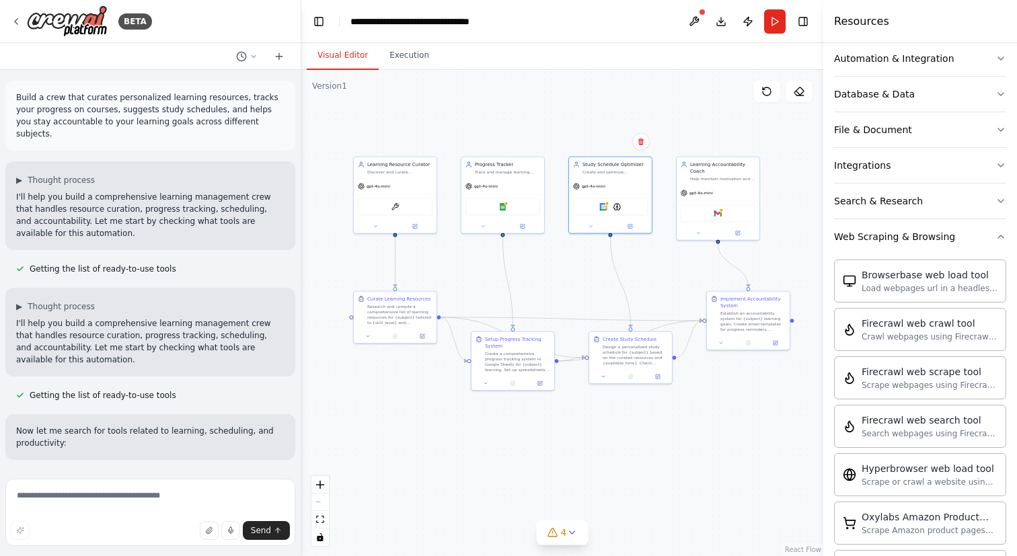
scroll to position [935, 0]
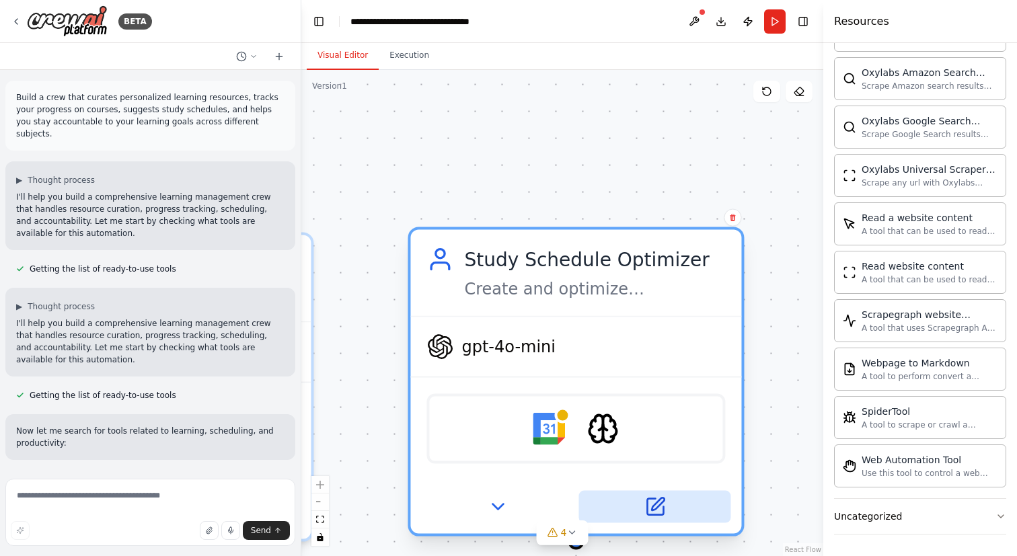
click at [665, 517] on button at bounding box center [655, 507] width 152 height 32
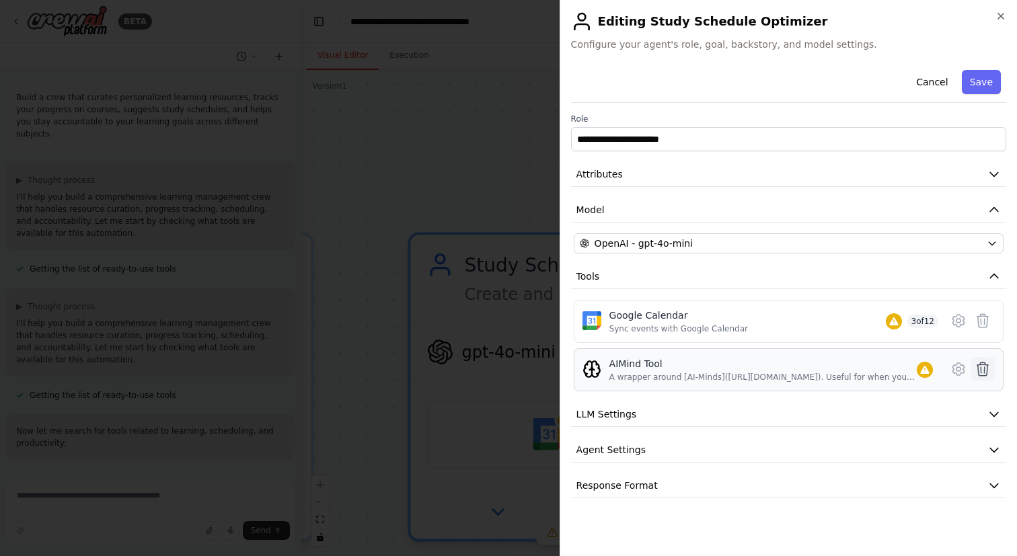
click at [989, 368] on icon at bounding box center [983, 369] width 16 height 16
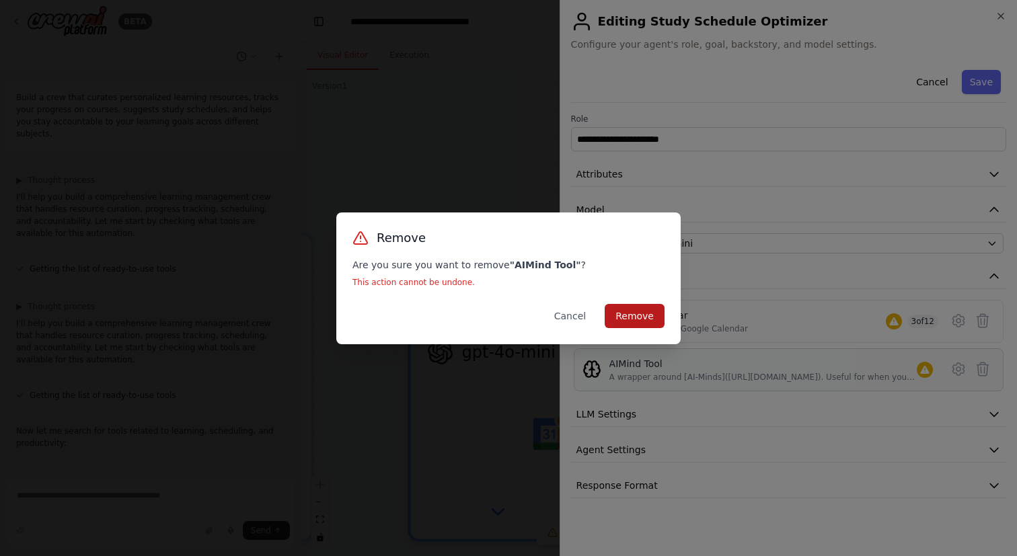
click at [658, 309] on button "Remove" at bounding box center [635, 316] width 60 height 24
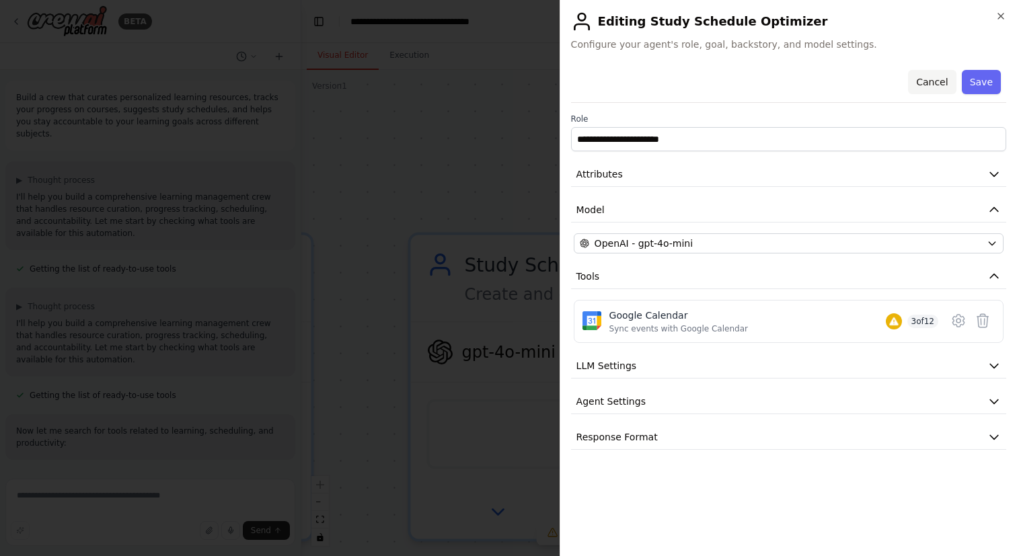
click at [936, 75] on button "Cancel" at bounding box center [932, 82] width 48 height 24
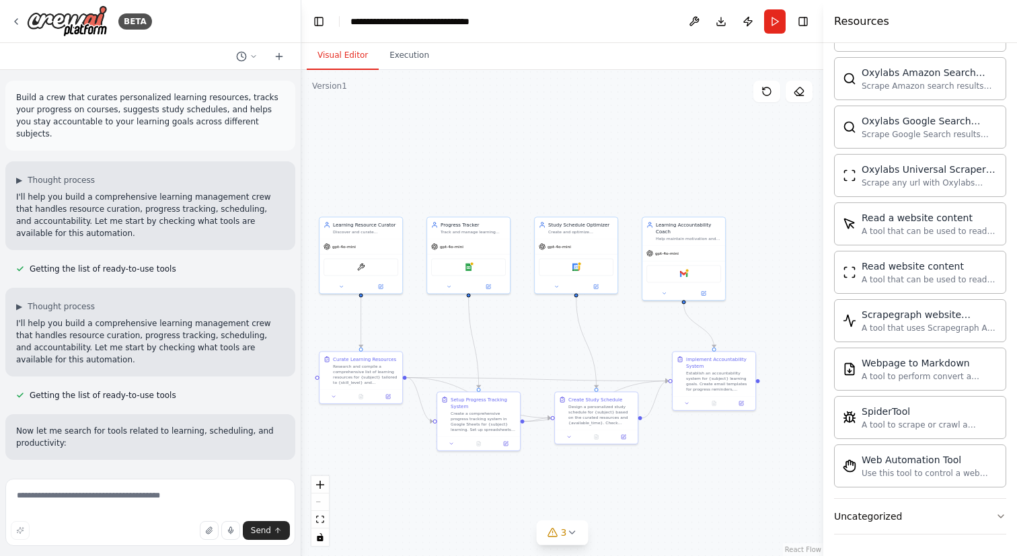
drag, startPoint x: 443, startPoint y: 214, endPoint x: 521, endPoint y: 185, distance: 83.2
click at [521, 185] on div ".deletable-edge-delete-btn { width: 20px; height: 20px; border: 0px solid #ffff…" at bounding box center [562, 313] width 522 height 486
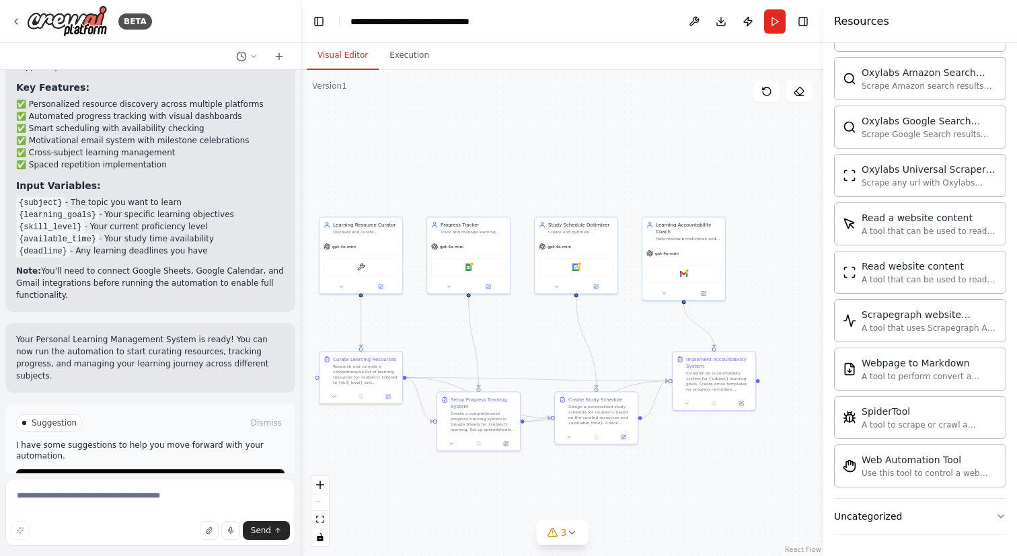
scroll to position [1397, 0]
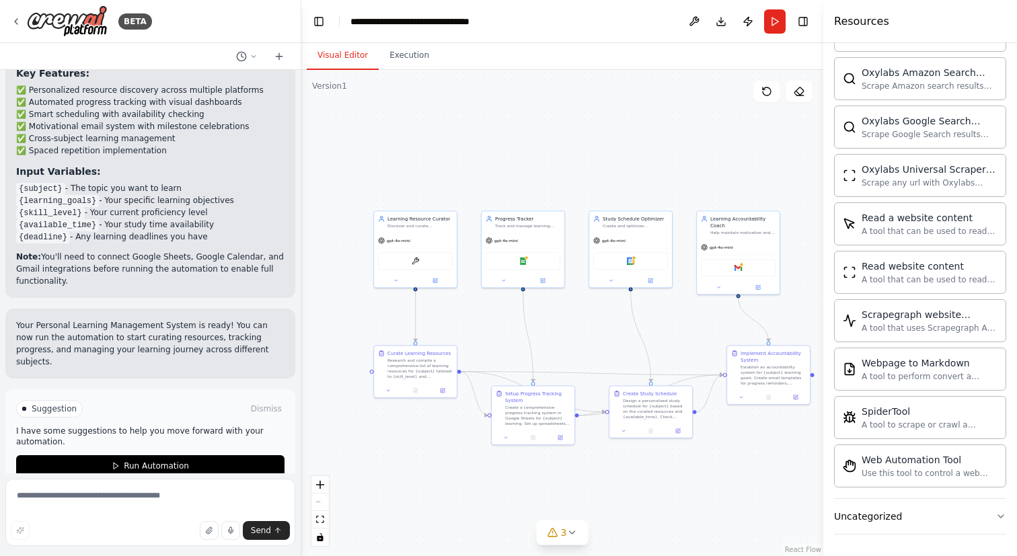
drag, startPoint x: 442, startPoint y: 311, endPoint x: 496, endPoint y: 305, distance: 54.8
click at [496, 305] on div ".deletable-edge-delete-btn { width: 20px; height: 20px; border: 0px solid #ffff…" at bounding box center [562, 313] width 522 height 486
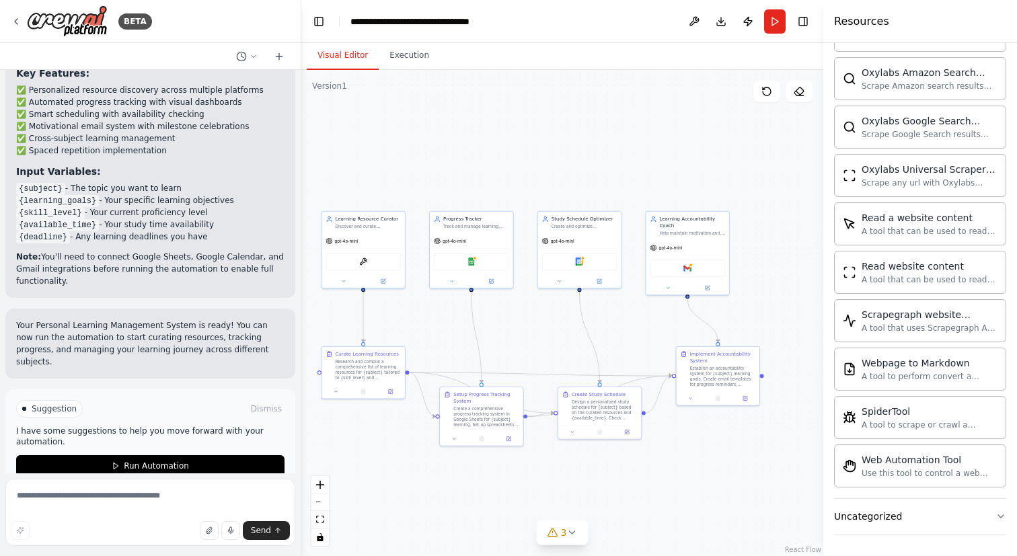
drag, startPoint x: 510, startPoint y: 309, endPoint x: 458, endPoint y: 310, distance: 51.8
click at [458, 310] on div ".deletable-edge-delete-btn { width: 20px; height: 20px; border: 0px solid #ffff…" at bounding box center [562, 313] width 522 height 486
